Goal: Navigation & Orientation: Understand site structure

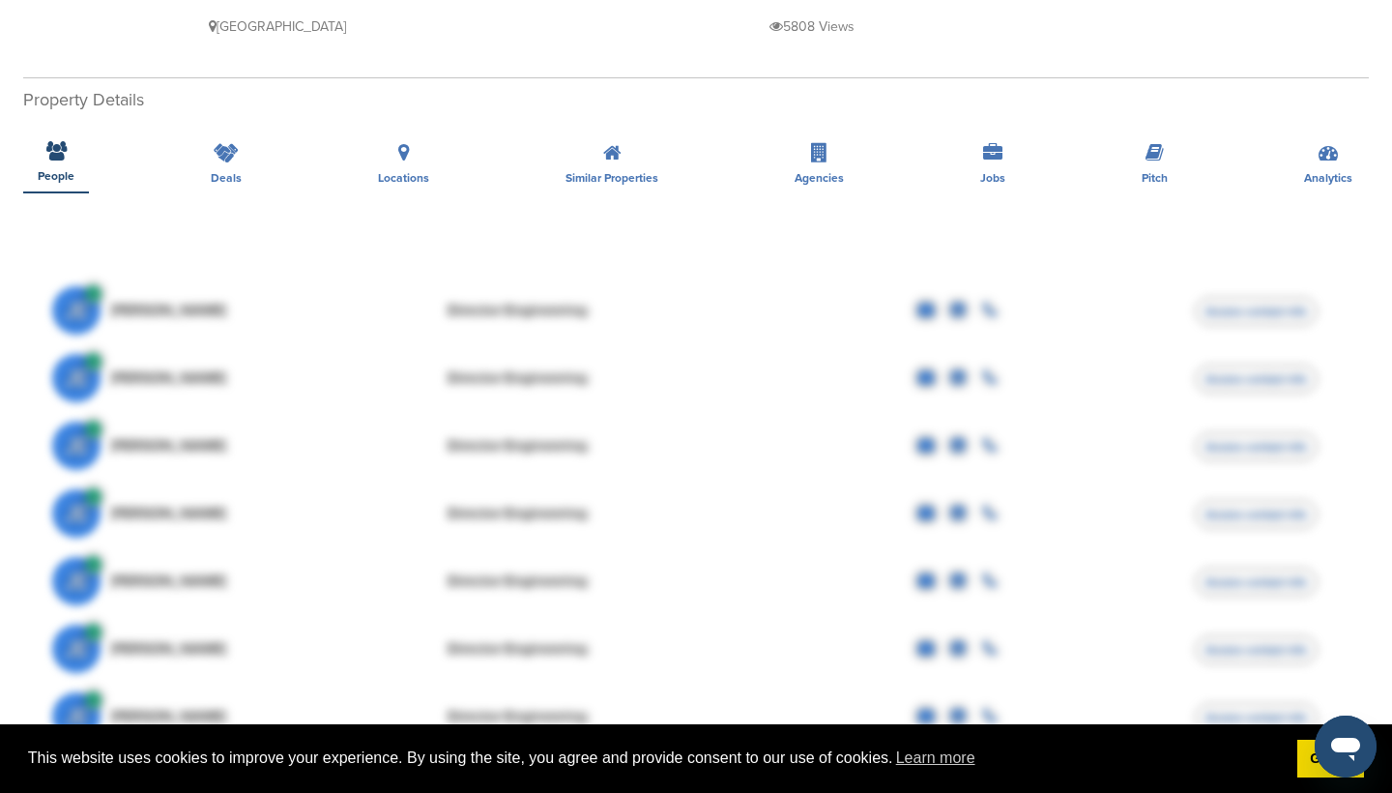
scroll to position [340, 0]
click at [225, 142] on icon at bounding box center [226, 151] width 25 height 19
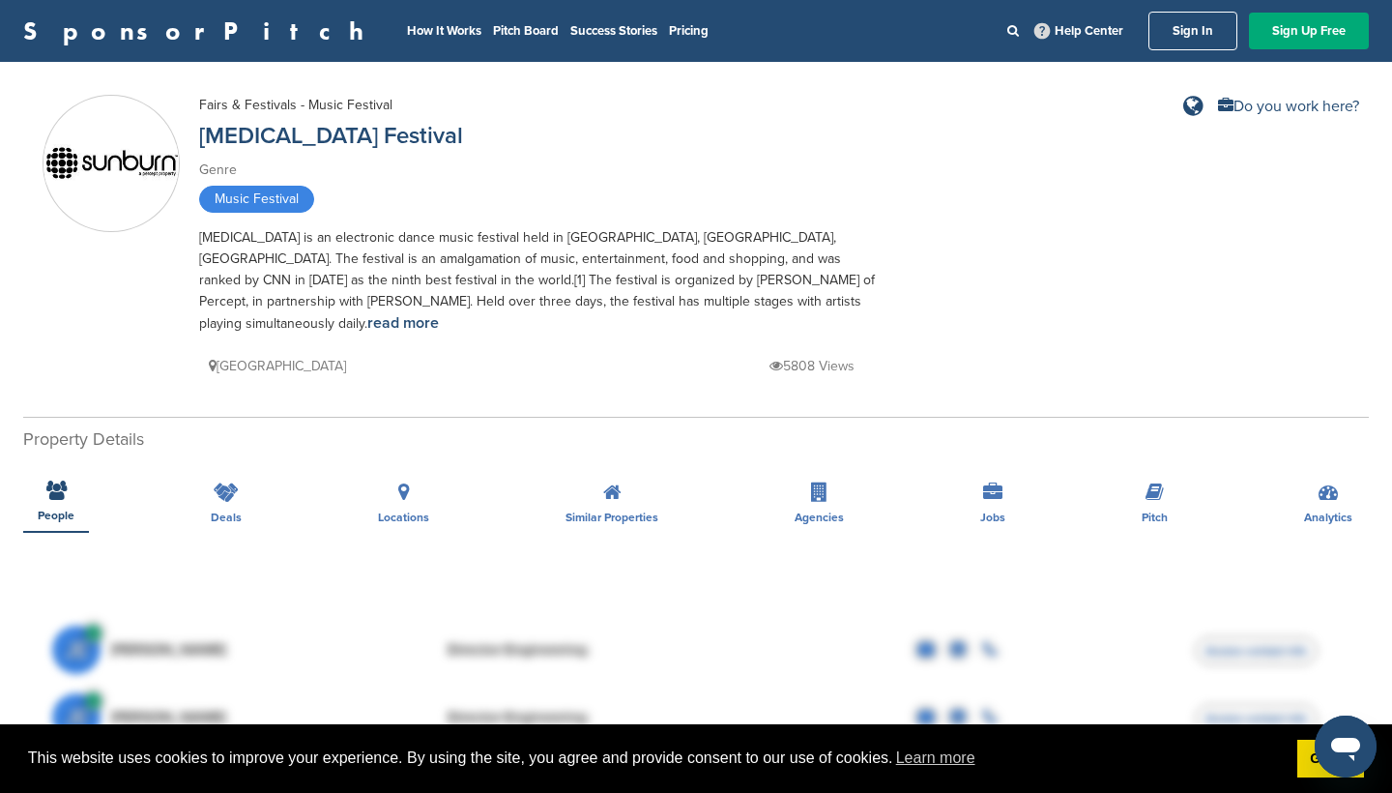
scroll to position [0, 0]
click at [219, 488] on div "Deals" at bounding box center [226, 497] width 60 height 72
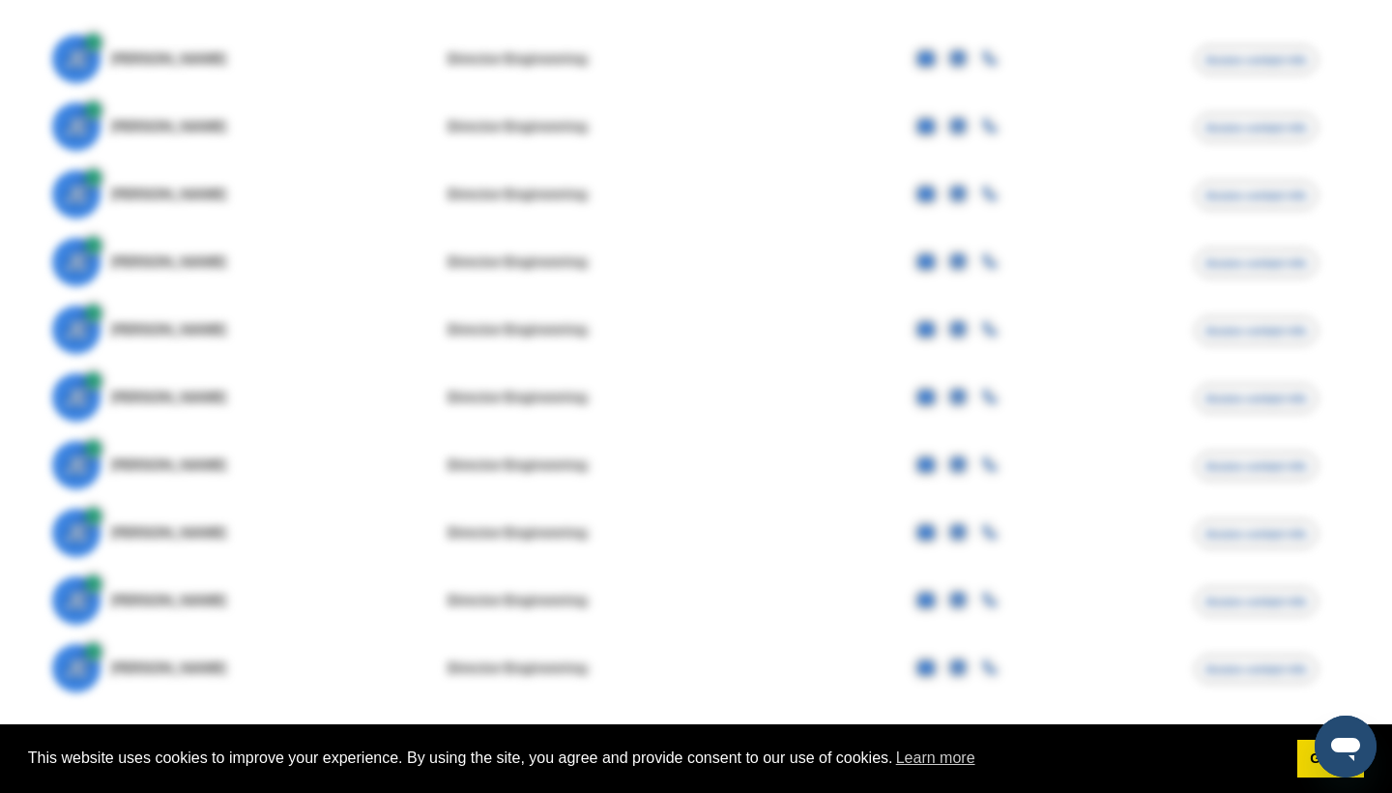
scroll to position [593, 0]
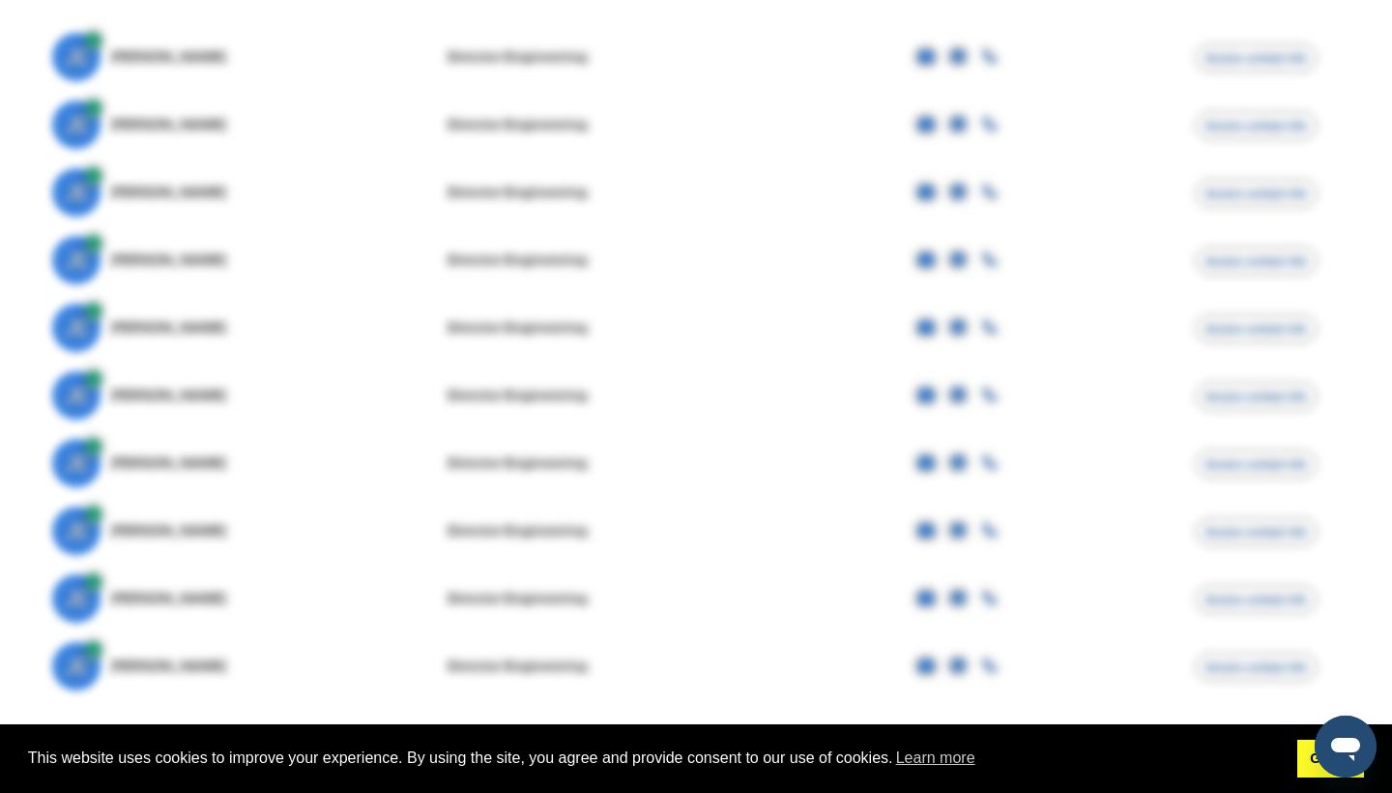
click at [1305, 760] on link "Got it!" at bounding box center [1330, 758] width 67 height 39
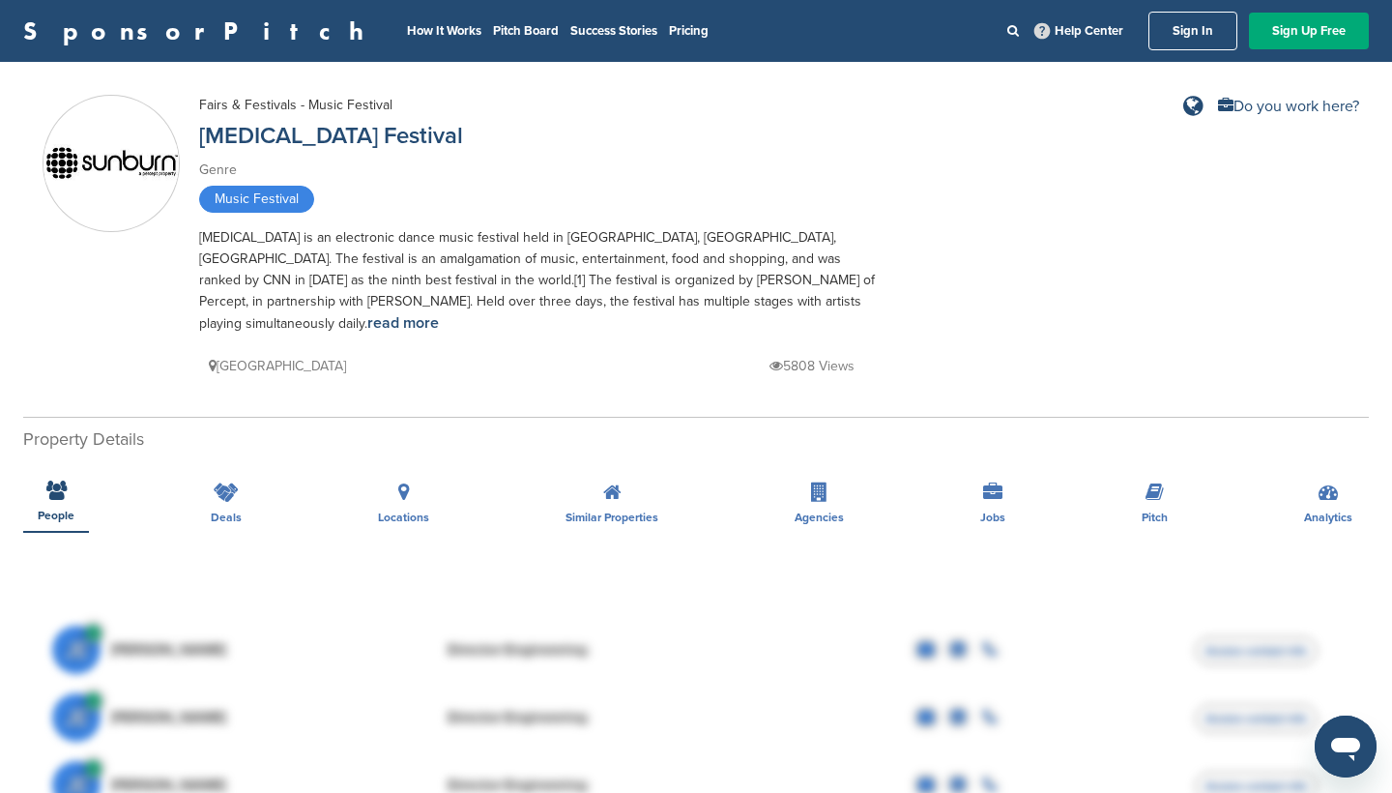
scroll to position [0, 0]
click at [809, 354] on p "5808 Views" at bounding box center [811, 366] width 85 height 24
click at [1297, 102] on div "Do you work here?" at bounding box center [1288, 106] width 141 height 15
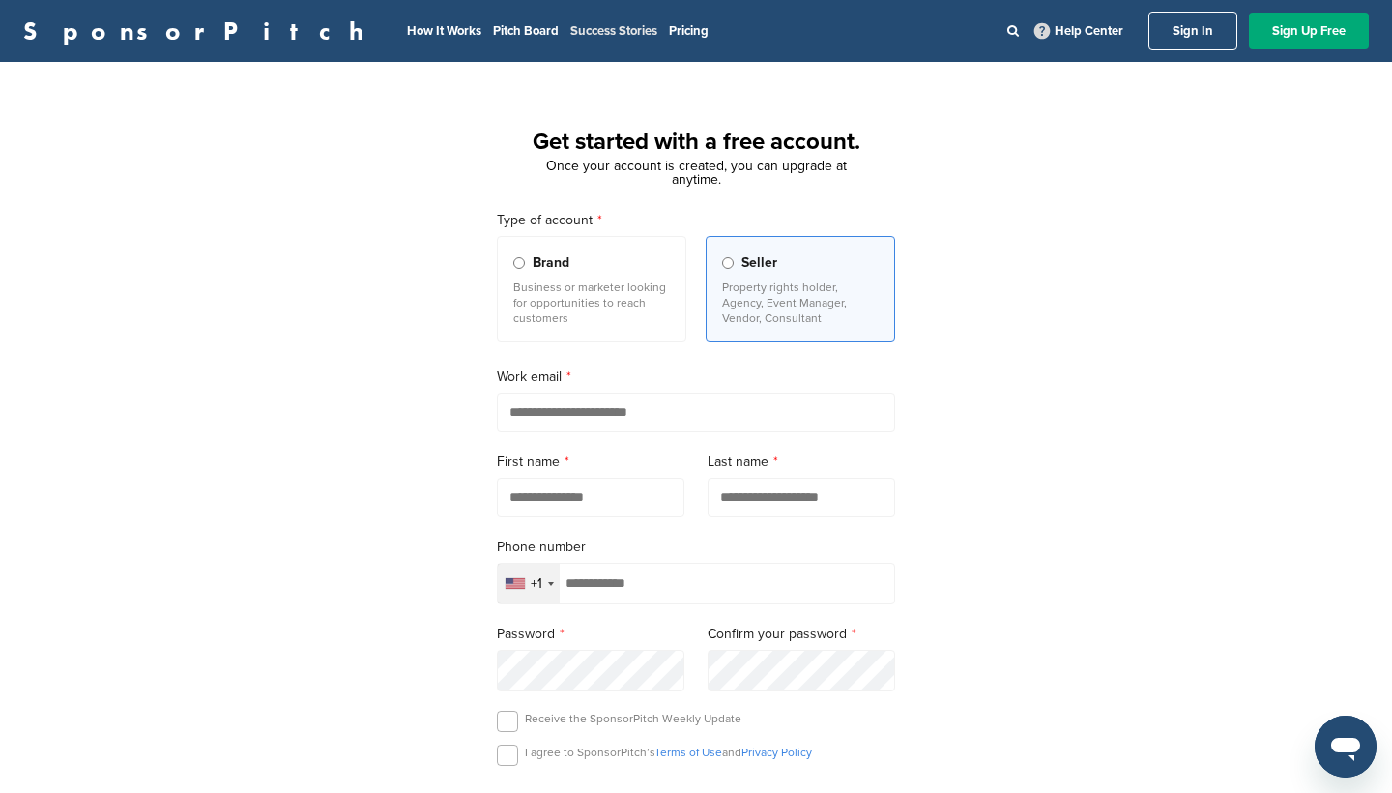
click at [570, 35] on link "Success Stories" at bounding box center [613, 30] width 87 height 15
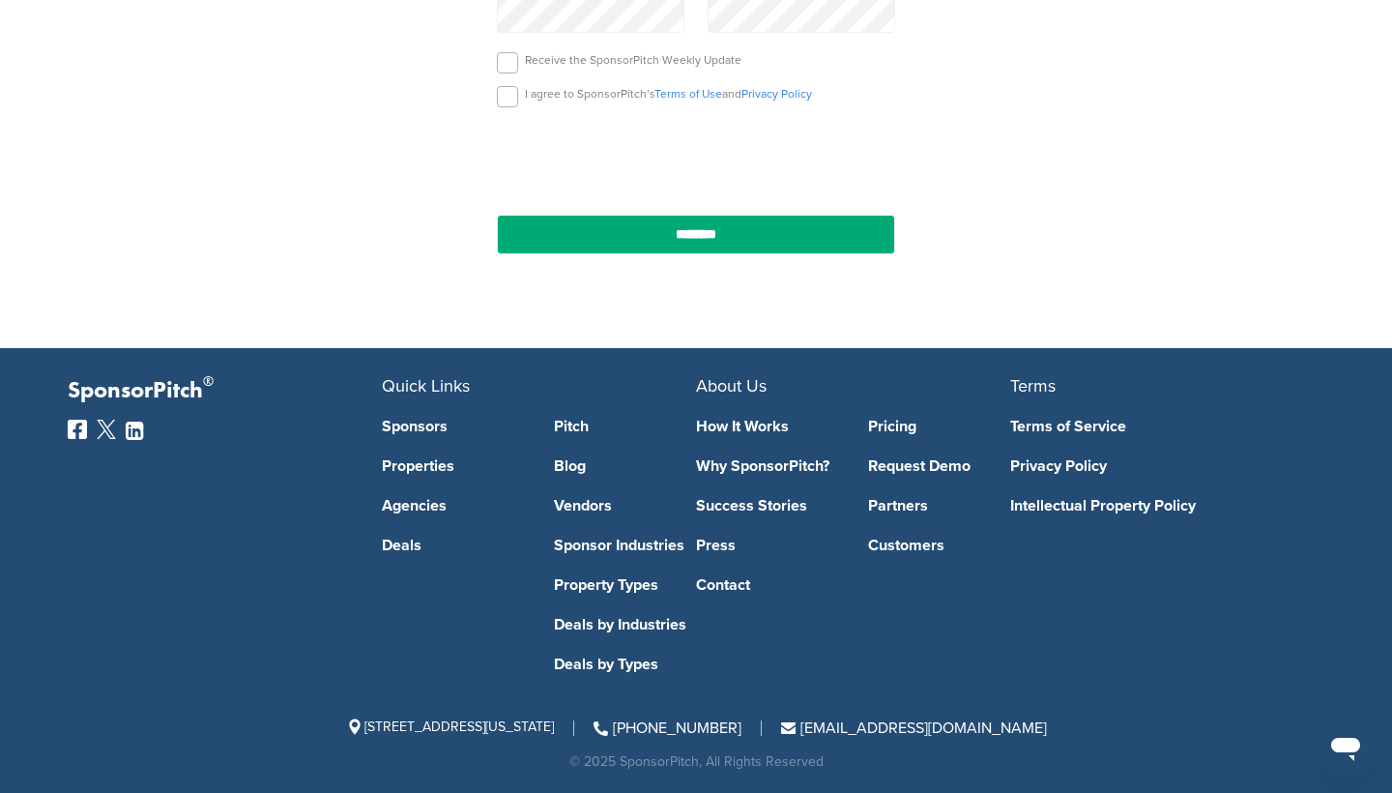
scroll to position [664, 0]
click at [921, 548] on link "Customers" at bounding box center [939, 544] width 143 height 15
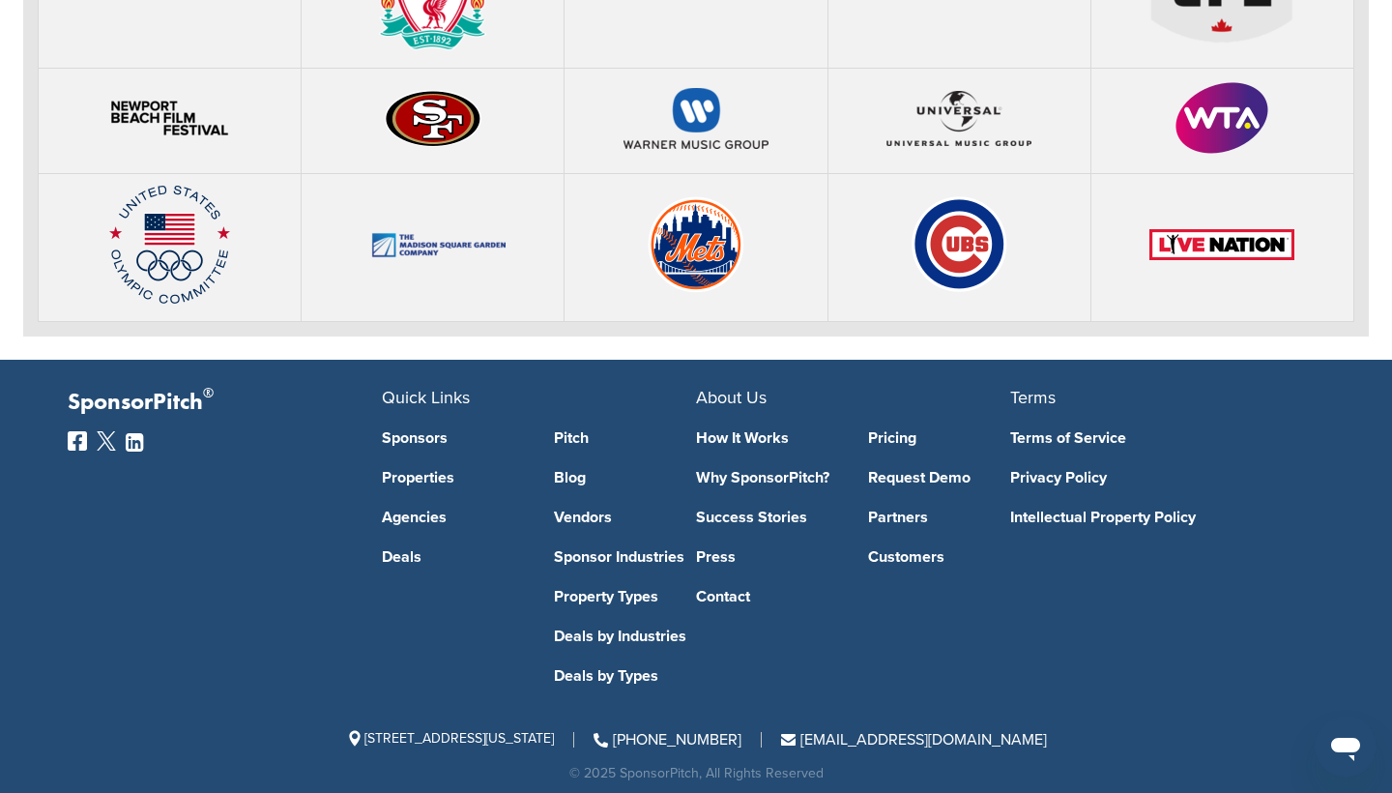
scroll to position [4578, 0]
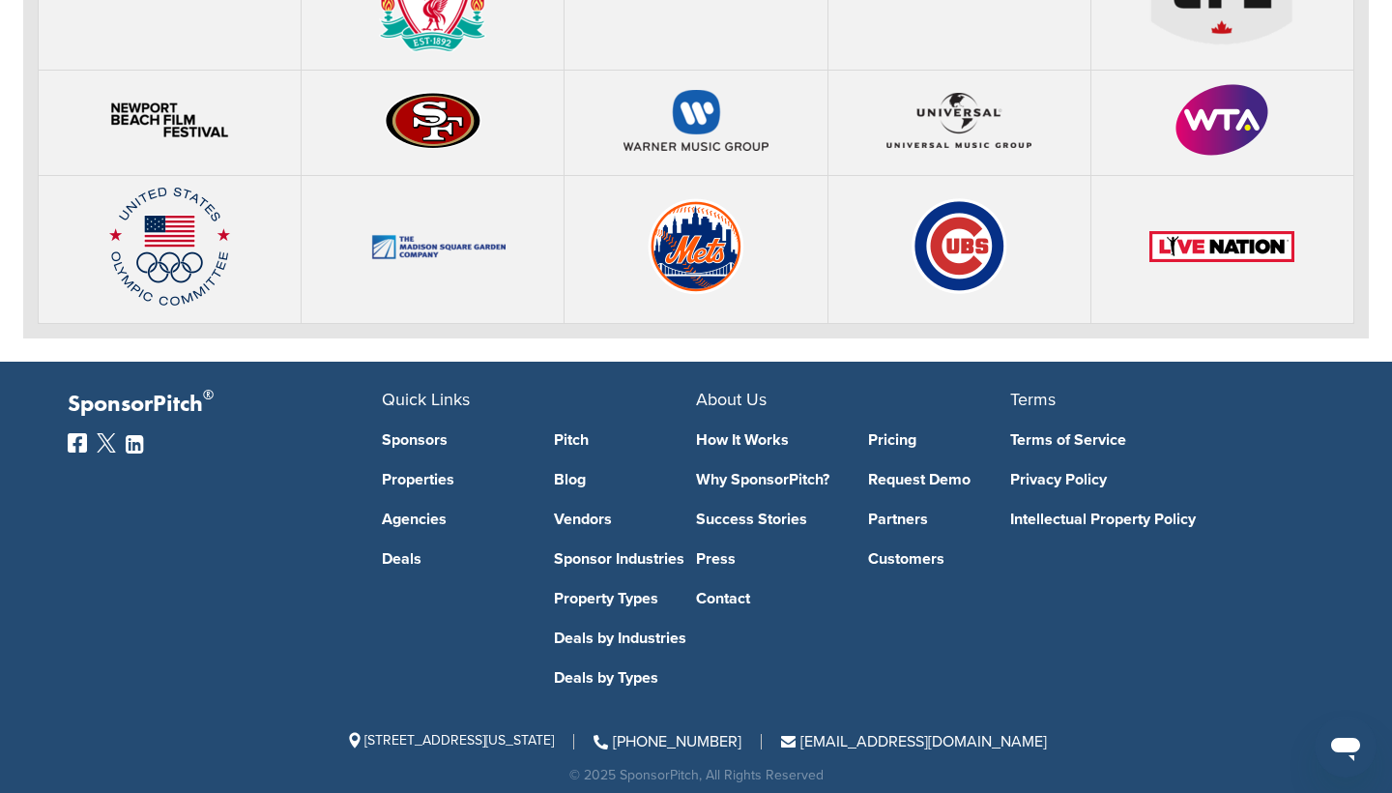
click at [895, 439] on link "Pricing" at bounding box center [939, 439] width 143 height 15
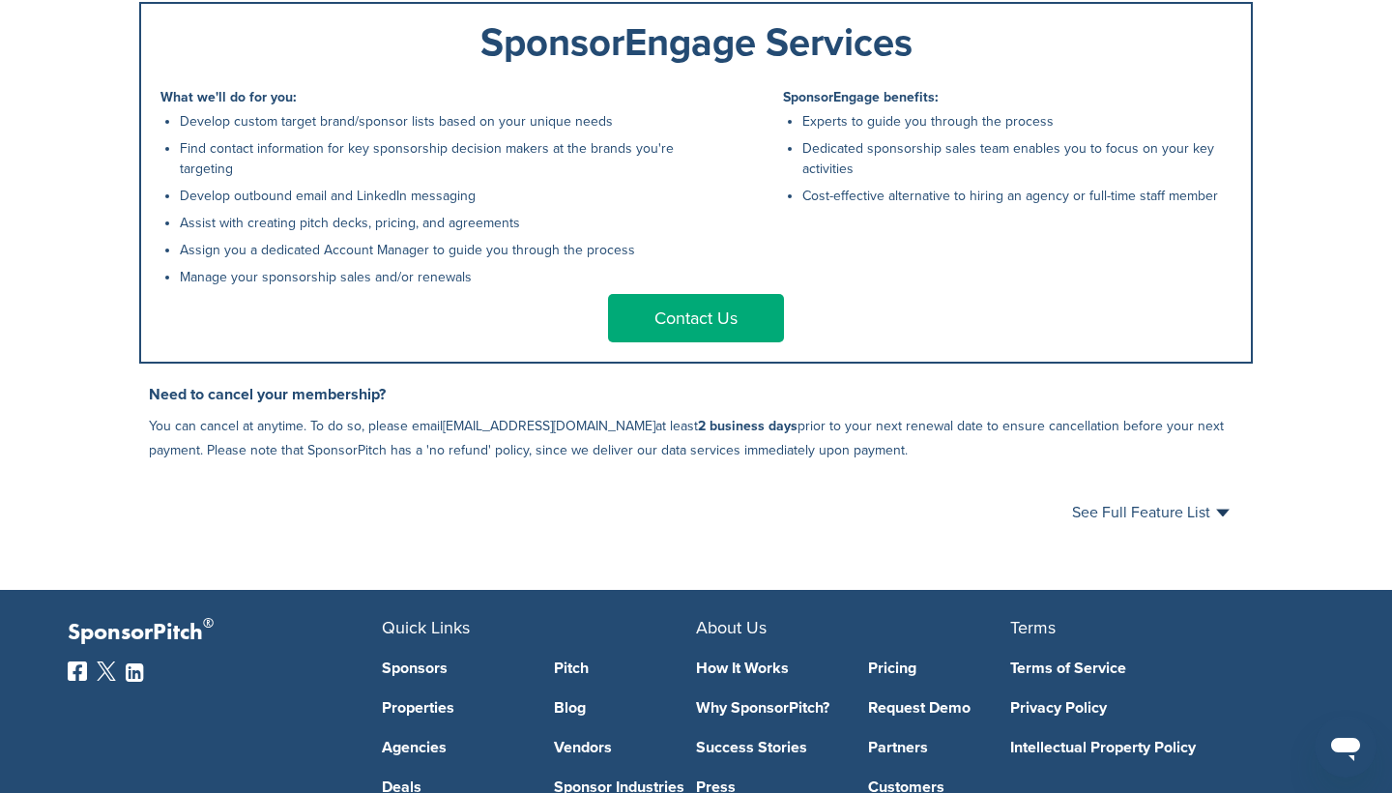
scroll to position [935, 0]
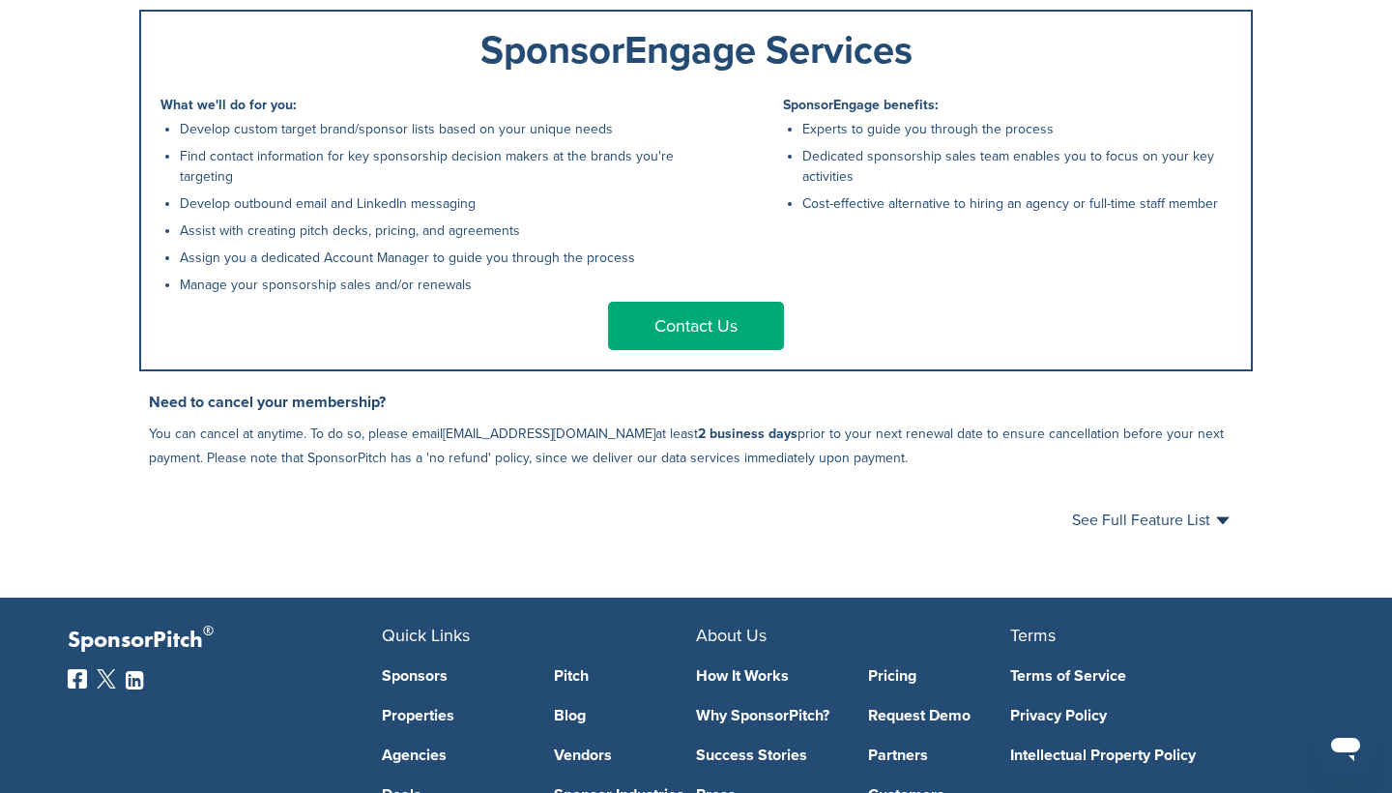
click at [701, 331] on link "Contact Us" at bounding box center [696, 326] width 176 height 48
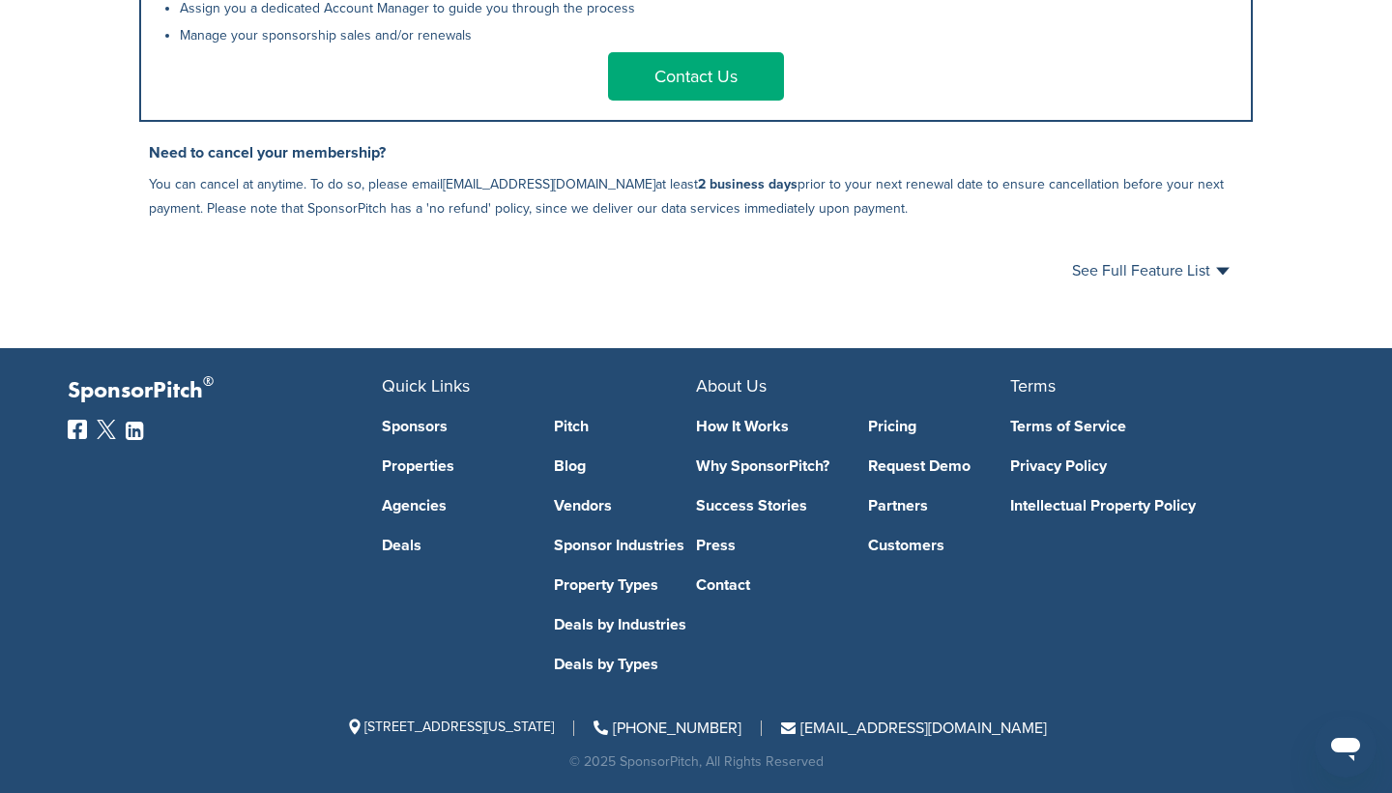
scroll to position [1190, 0]
click at [893, 509] on link "Partners" at bounding box center [939, 505] width 143 height 15
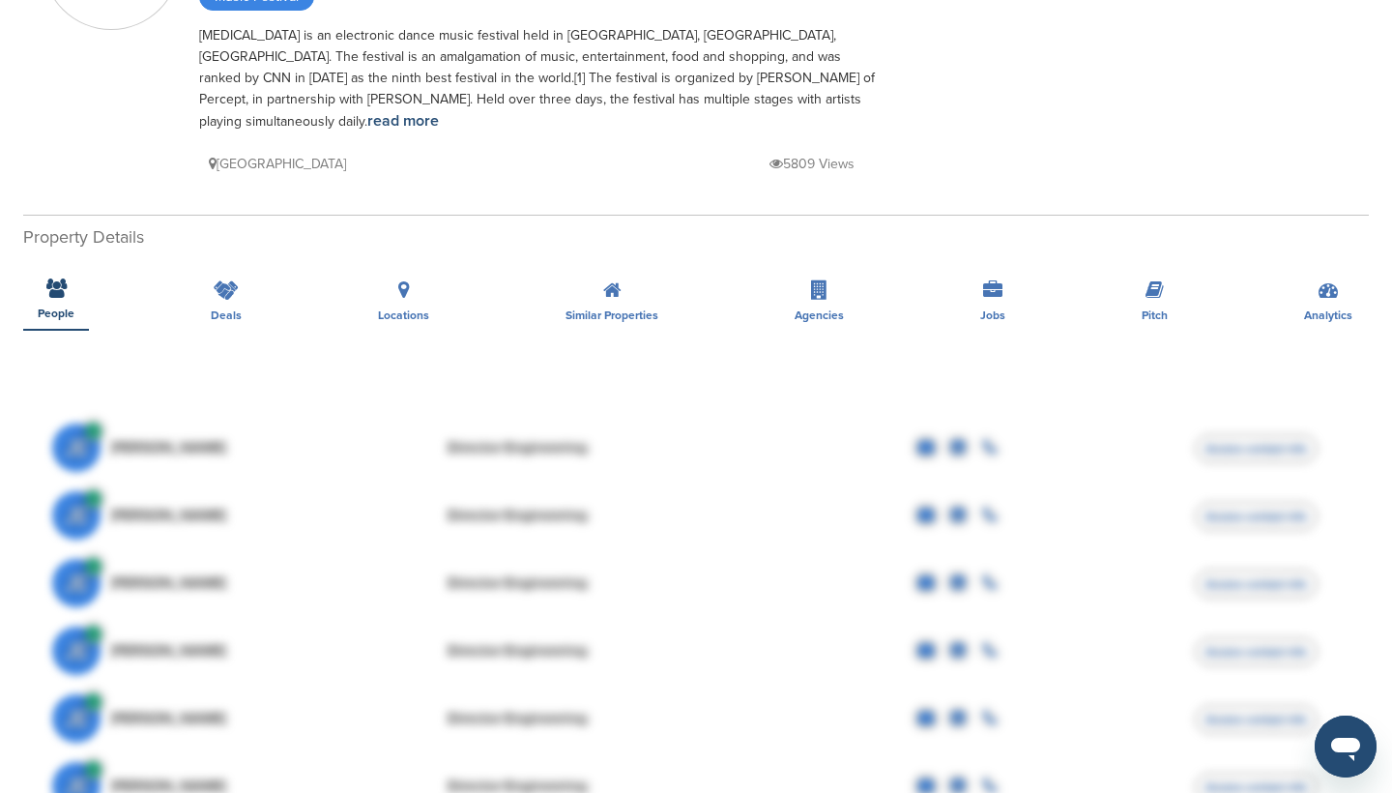
scroll to position [212, 0]
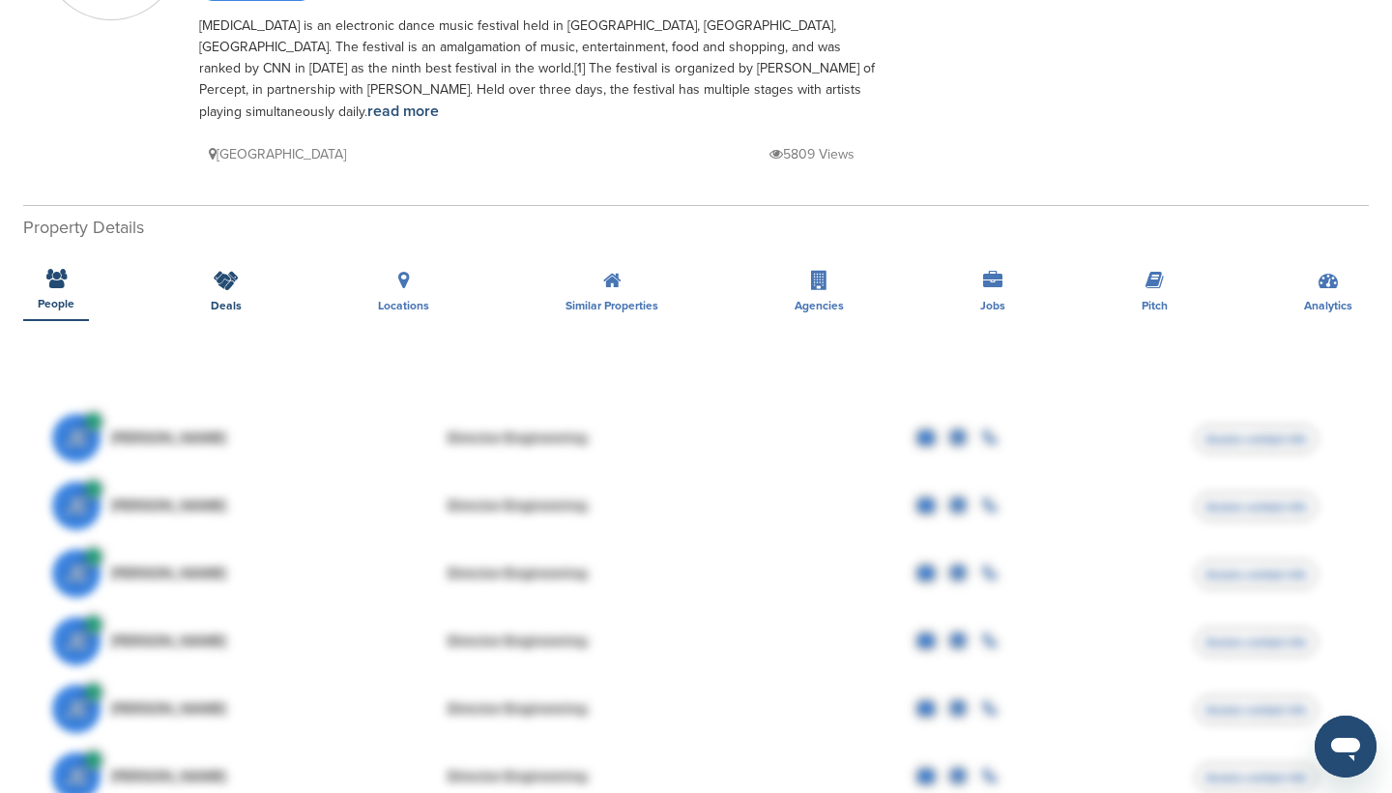
click at [235, 271] on icon at bounding box center [226, 280] width 25 height 19
click at [224, 271] on icon at bounding box center [226, 280] width 25 height 19
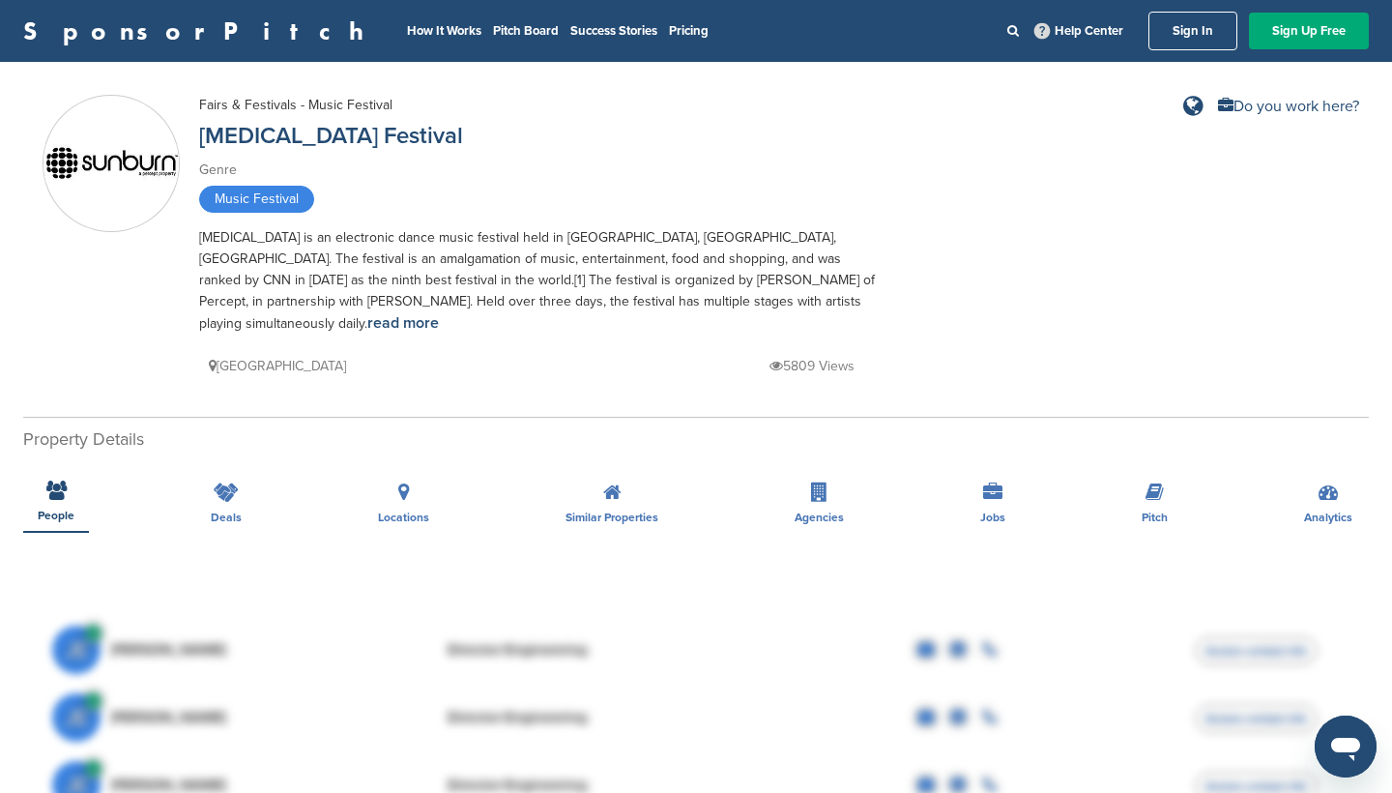
scroll to position [0, 0]
